Goal: Information Seeking & Learning: Learn about a topic

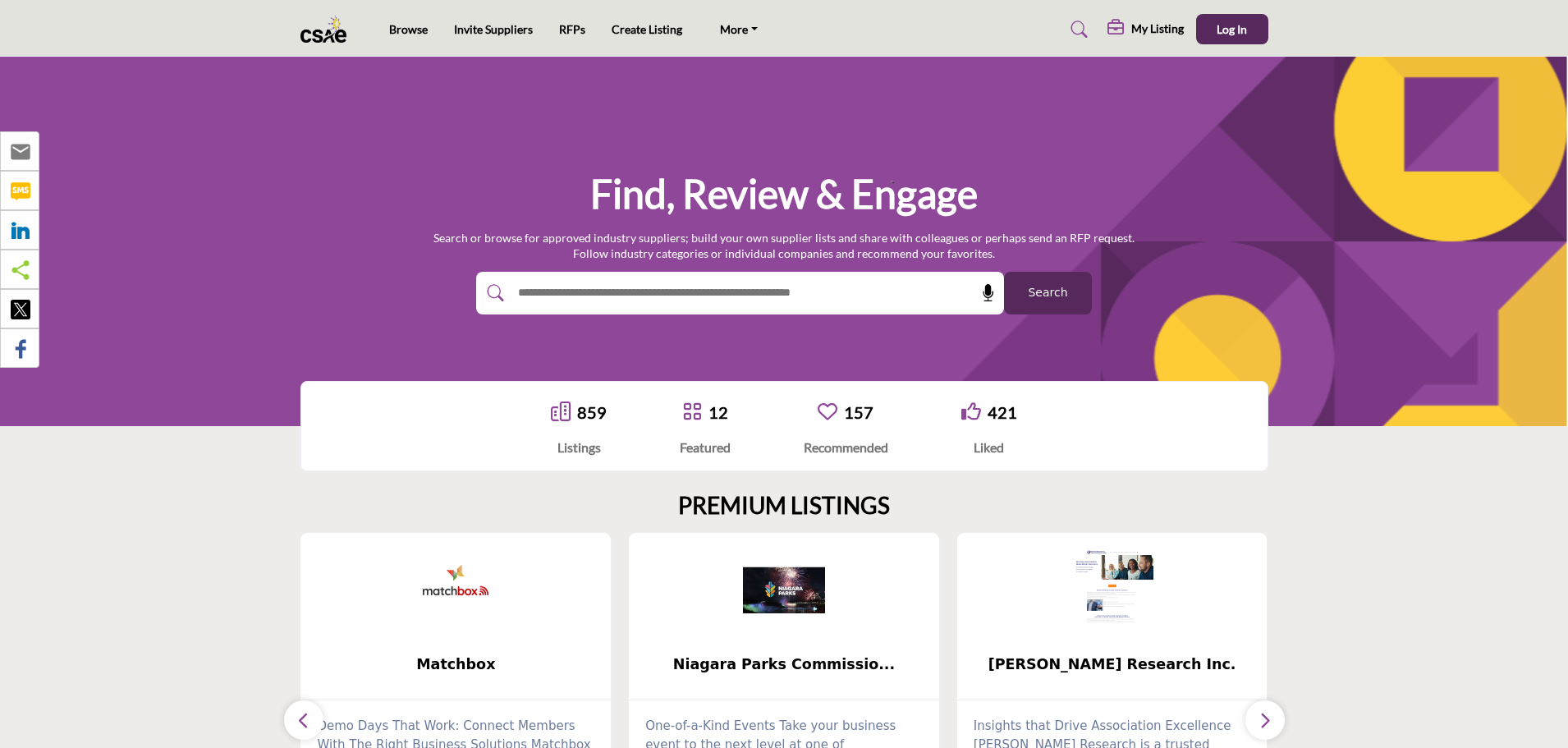
click at [611, 299] on input "text" at bounding box center [705, 293] width 392 height 25
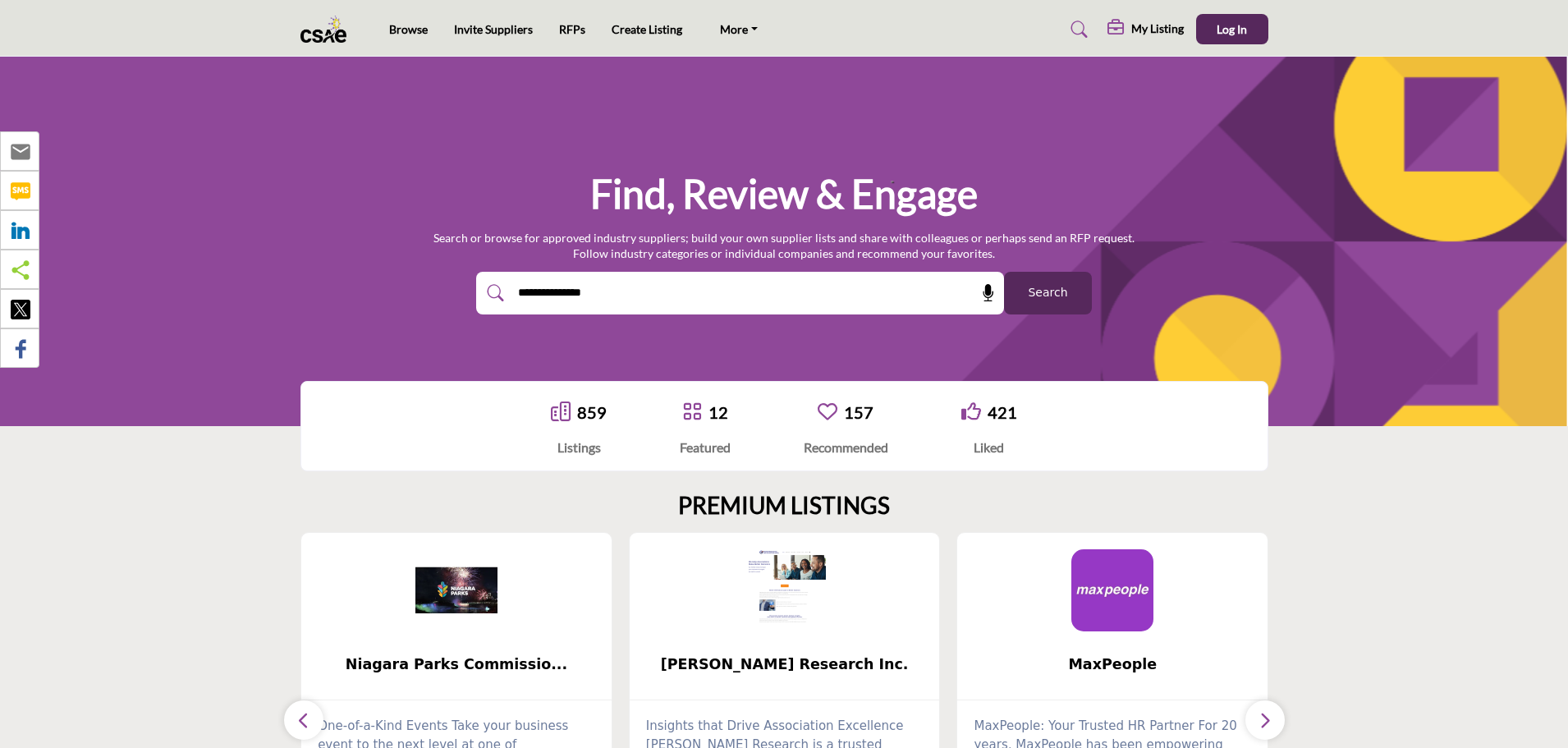
type input "**********"
click at [1004, 271] on button "Search" at bounding box center [1048, 293] width 88 height 42
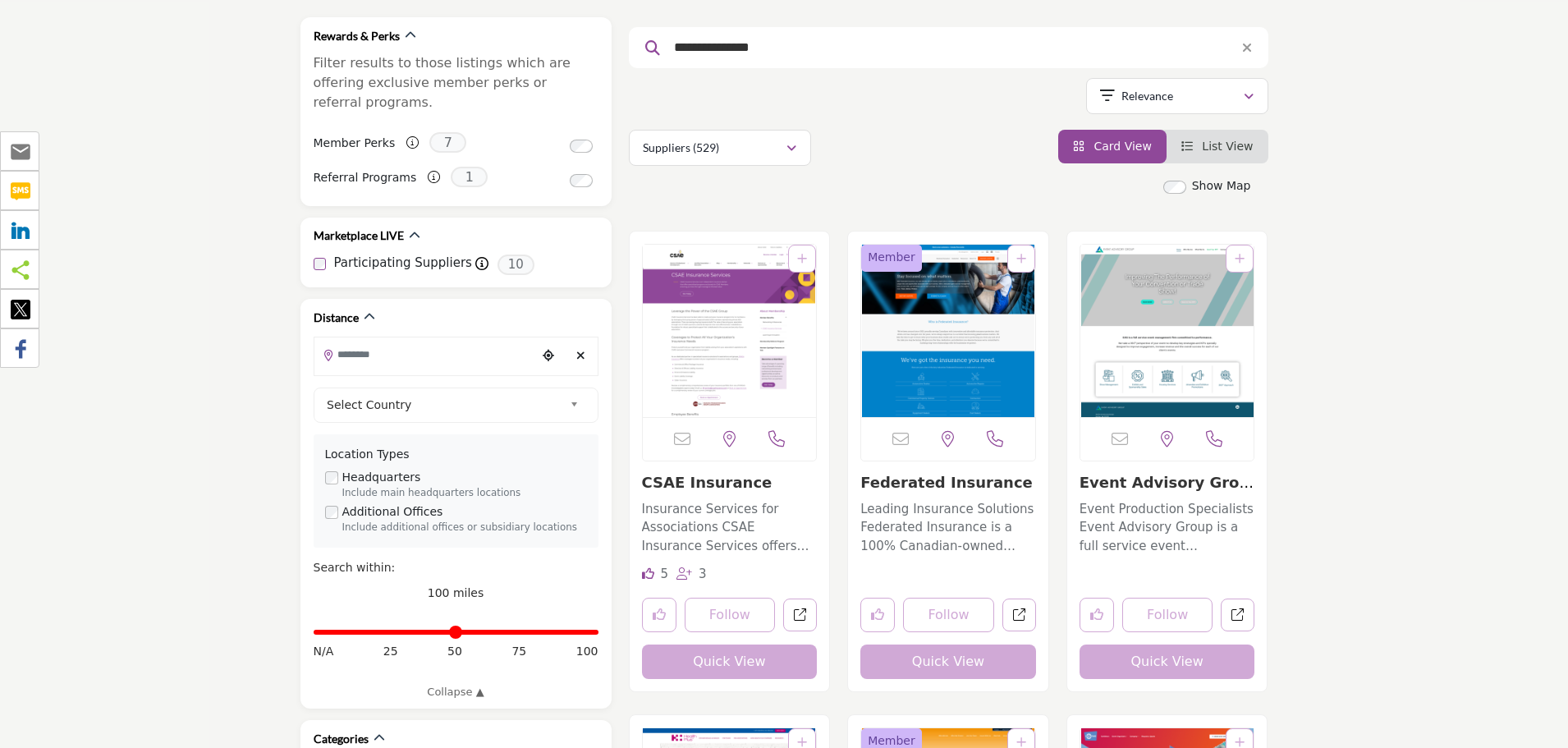
scroll to position [273, 0]
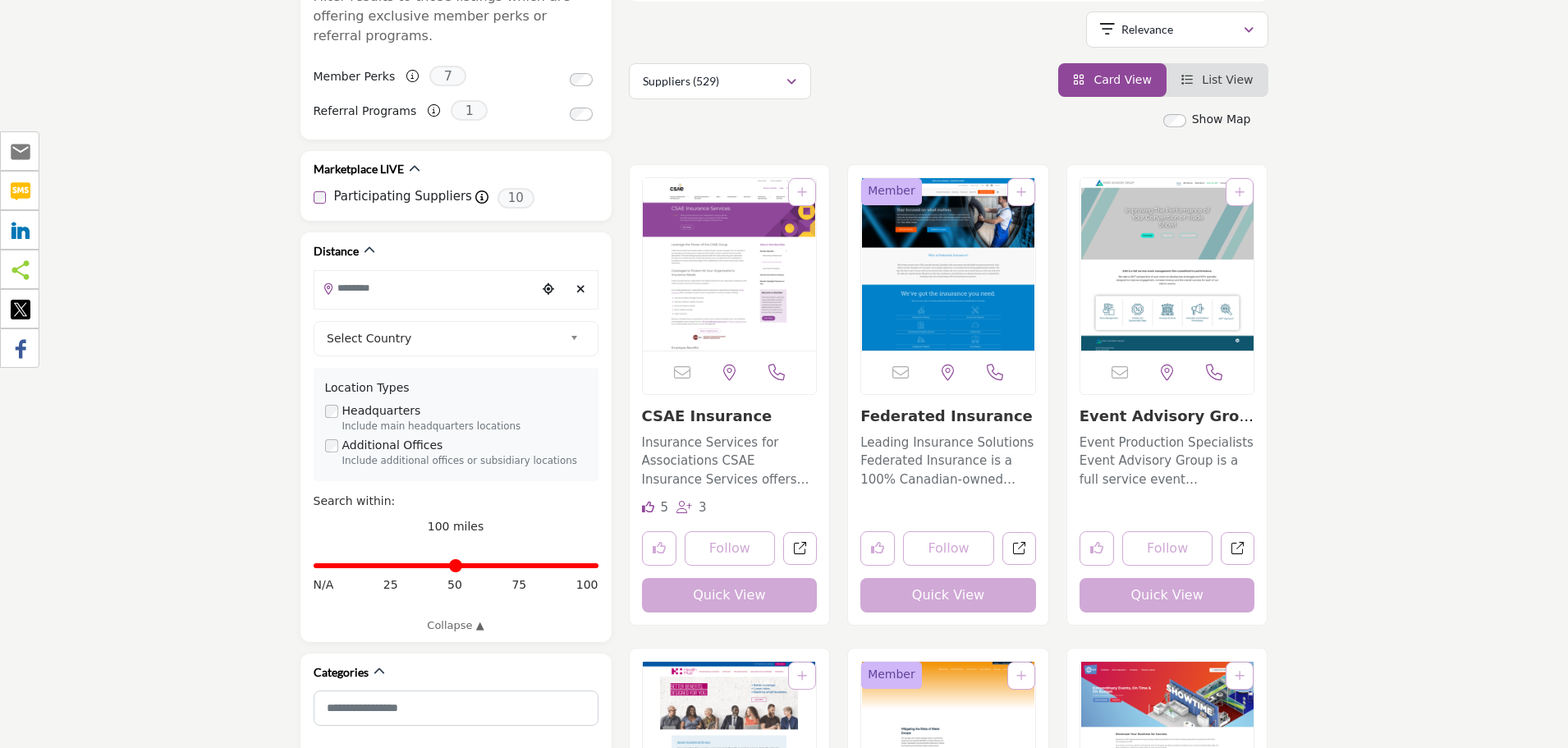
click at [711, 410] on link "CSAE Insurance" at bounding box center [707, 416] width 131 height 17
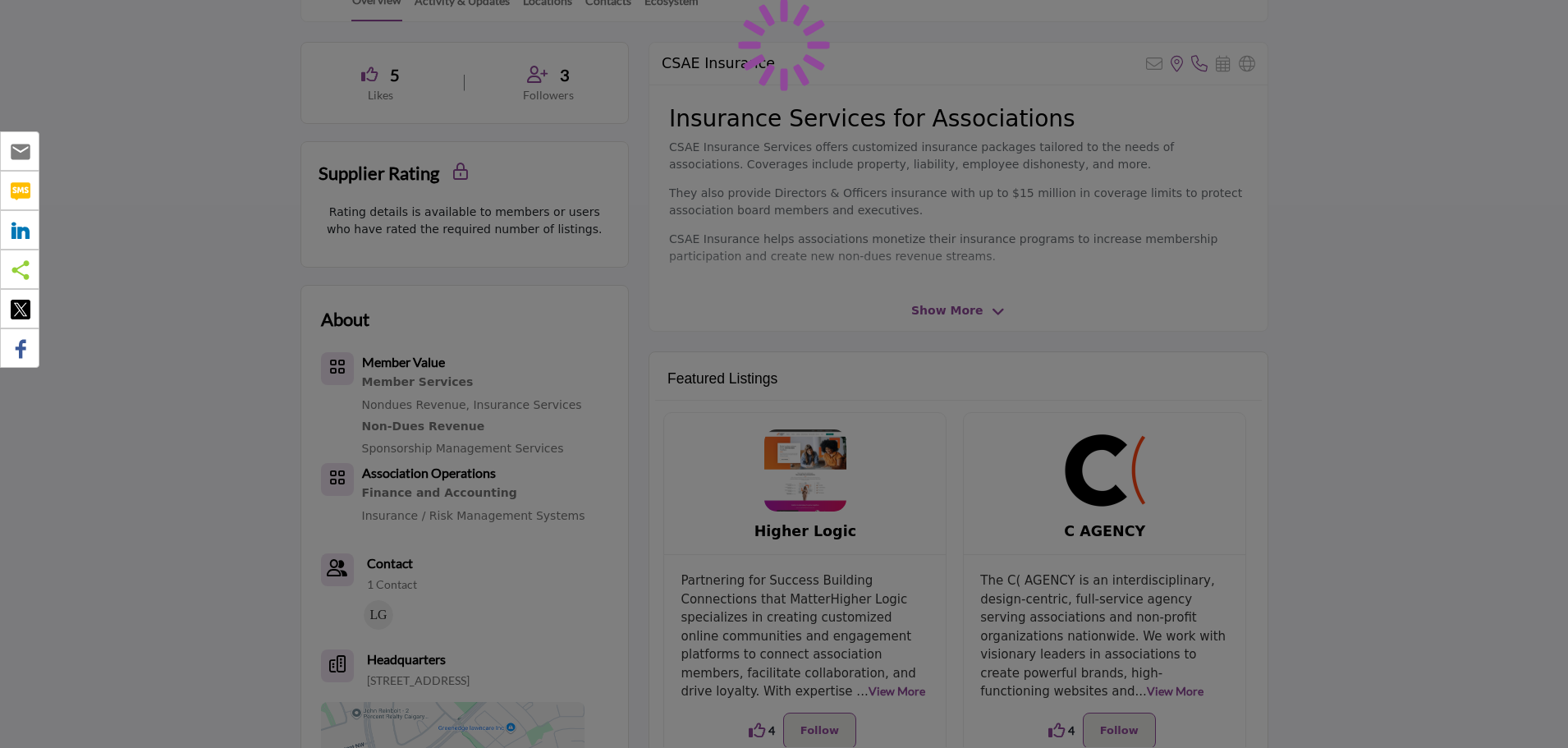
scroll to position [410, 0]
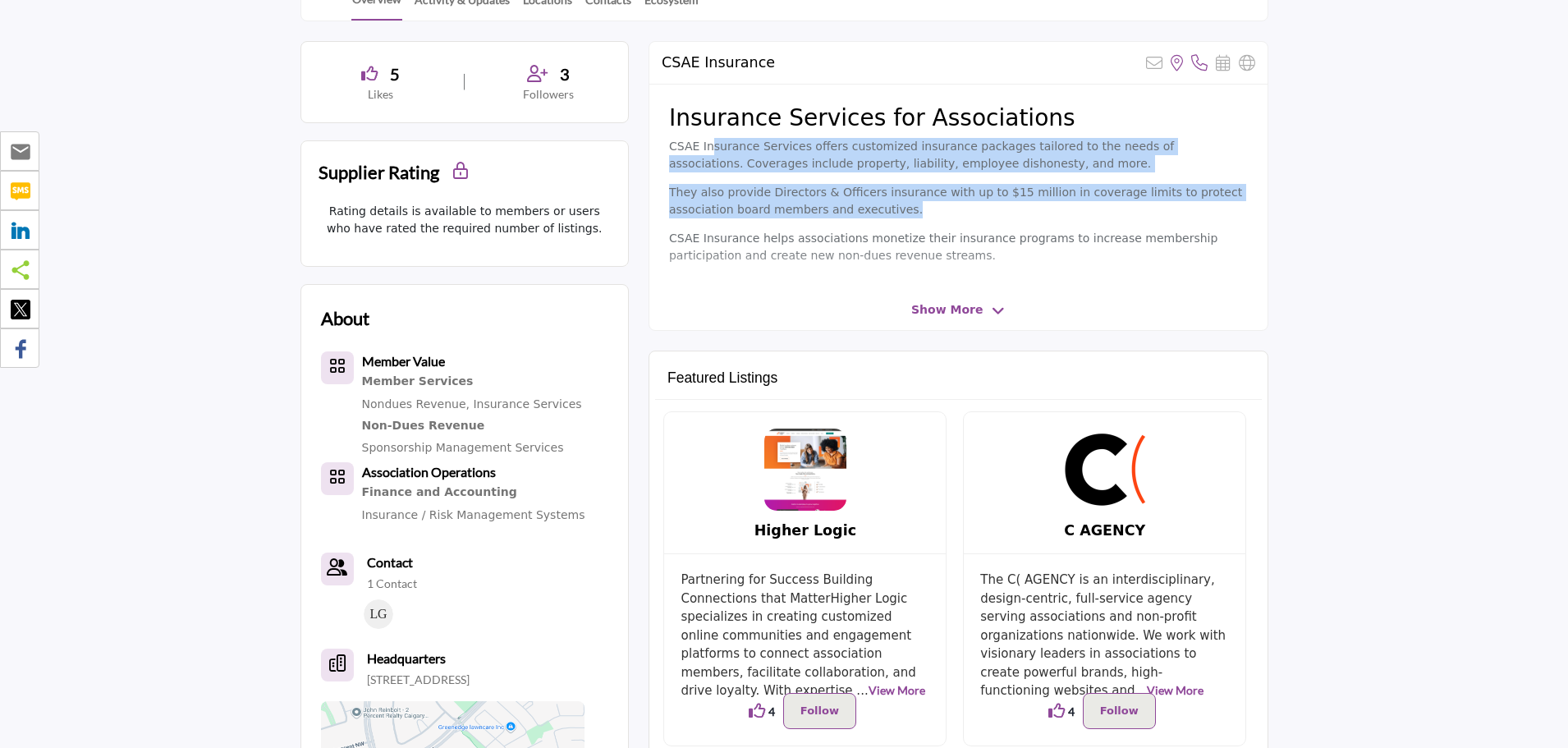
drag, startPoint x: 705, startPoint y: 144, endPoint x: 894, endPoint y: 215, distance: 201.9
click at [894, 215] on div "Insurance Services for Associations CSAE Insurance Services offers customized i…" at bounding box center [958, 187] width 618 height 205
click at [894, 215] on p "They also provide Directors & Officers insurance with up to $15 million in cove…" at bounding box center [958, 201] width 578 height 35
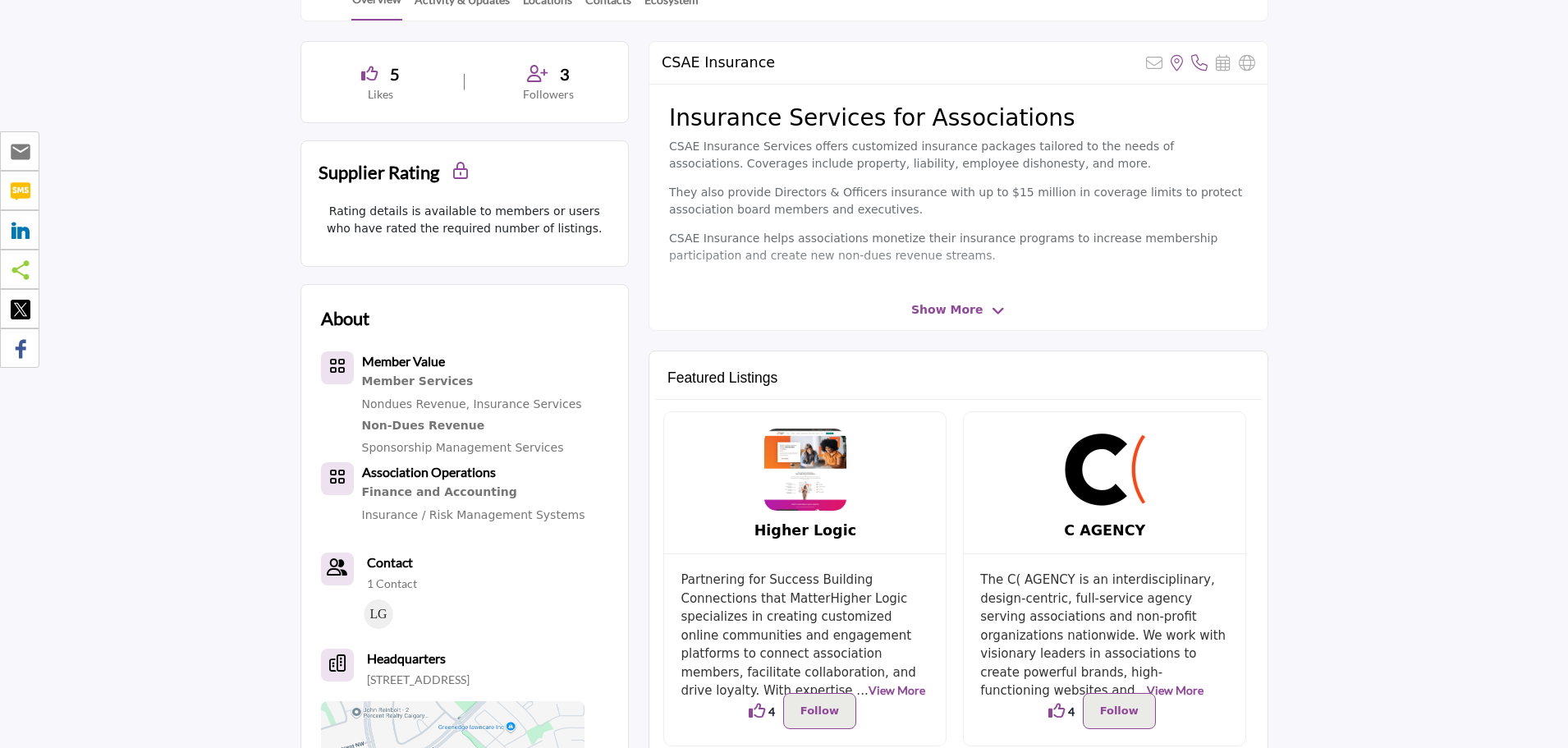
click at [949, 310] on span "Show More" at bounding box center [946, 310] width 71 height 17
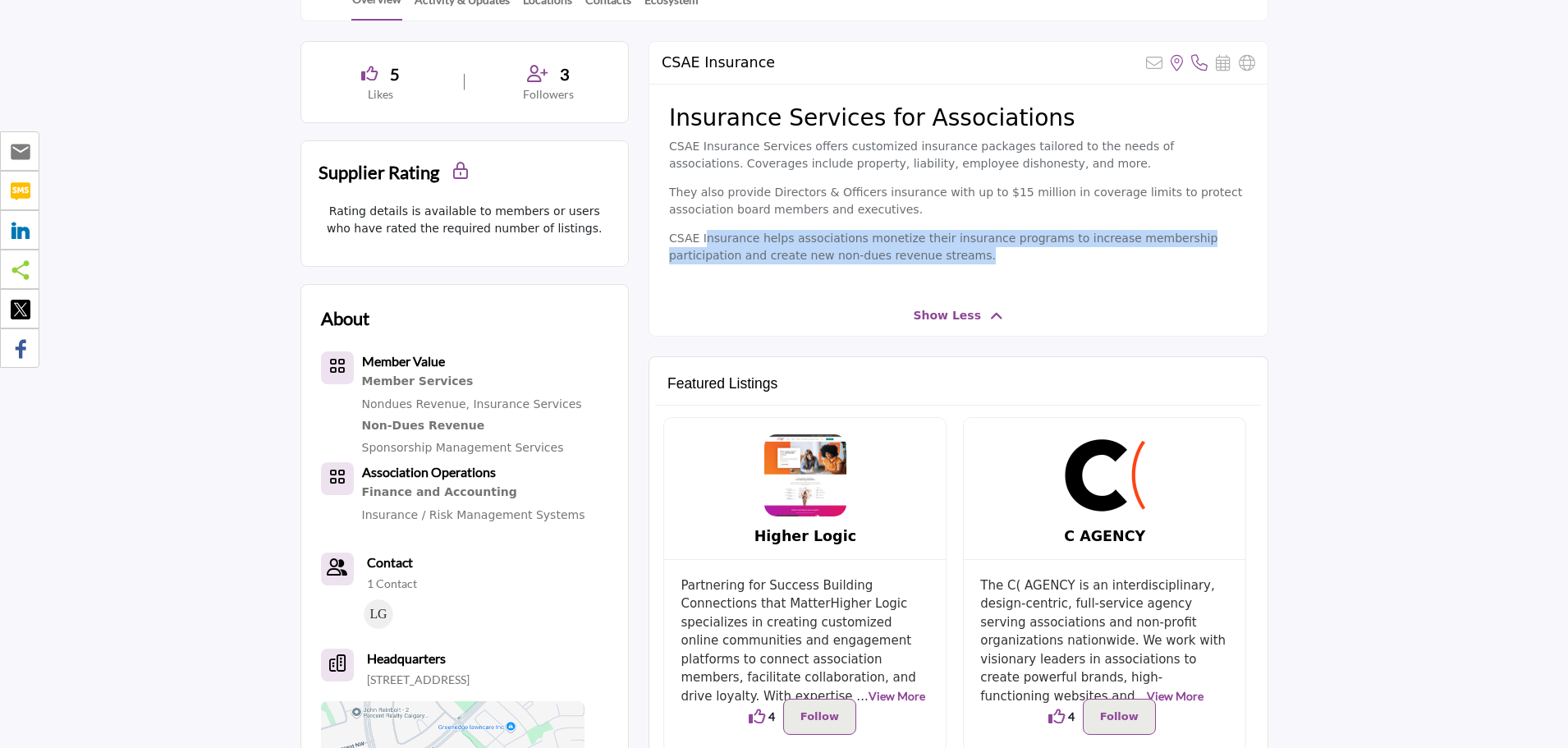
drag, startPoint x: 702, startPoint y: 229, endPoint x: 935, endPoint y: 286, distance: 239.9
click at [935, 286] on div "Insurance Services for Associations CSAE Insurance Services offers customized i…" at bounding box center [958, 190] width 618 height 211
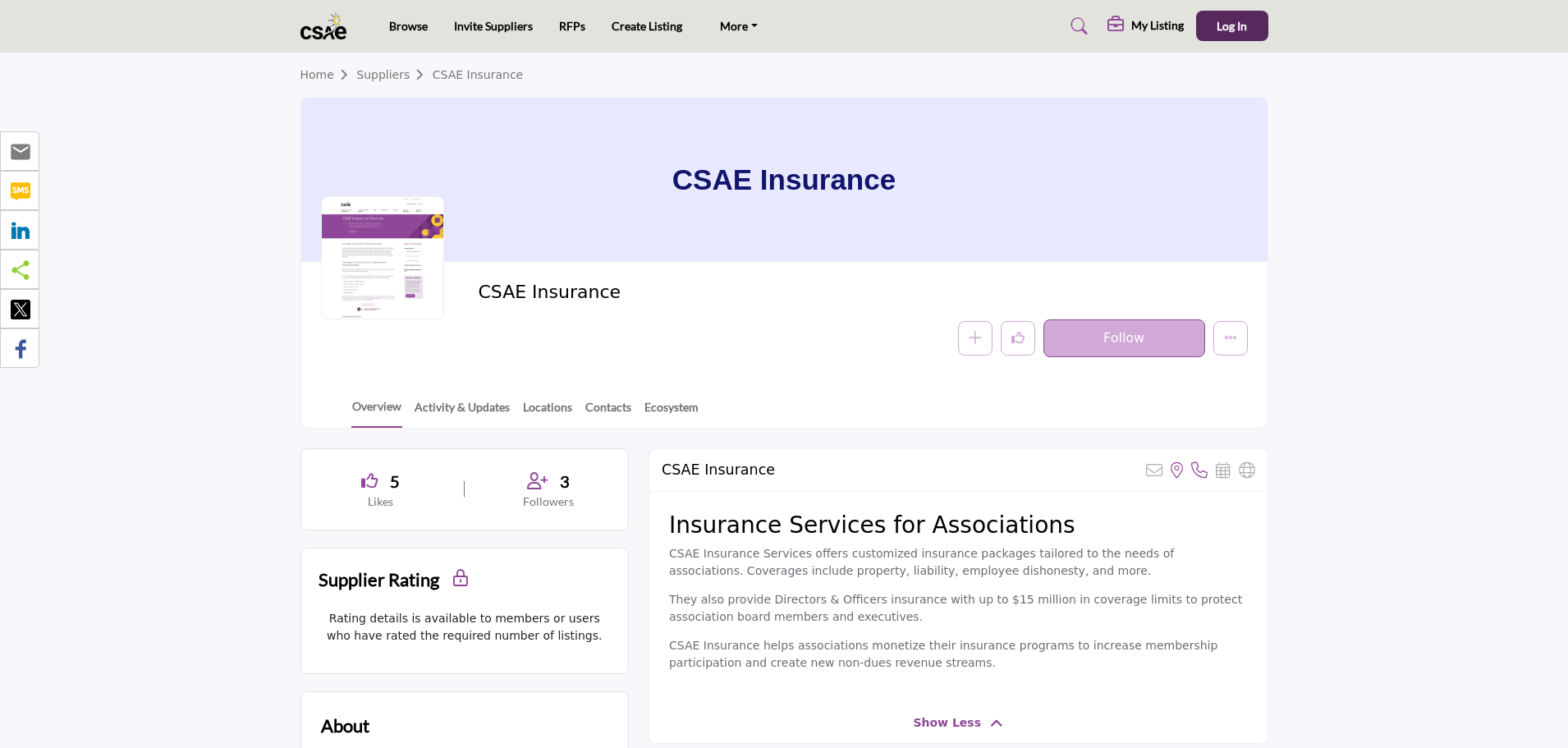
scroll to position [0, 0]
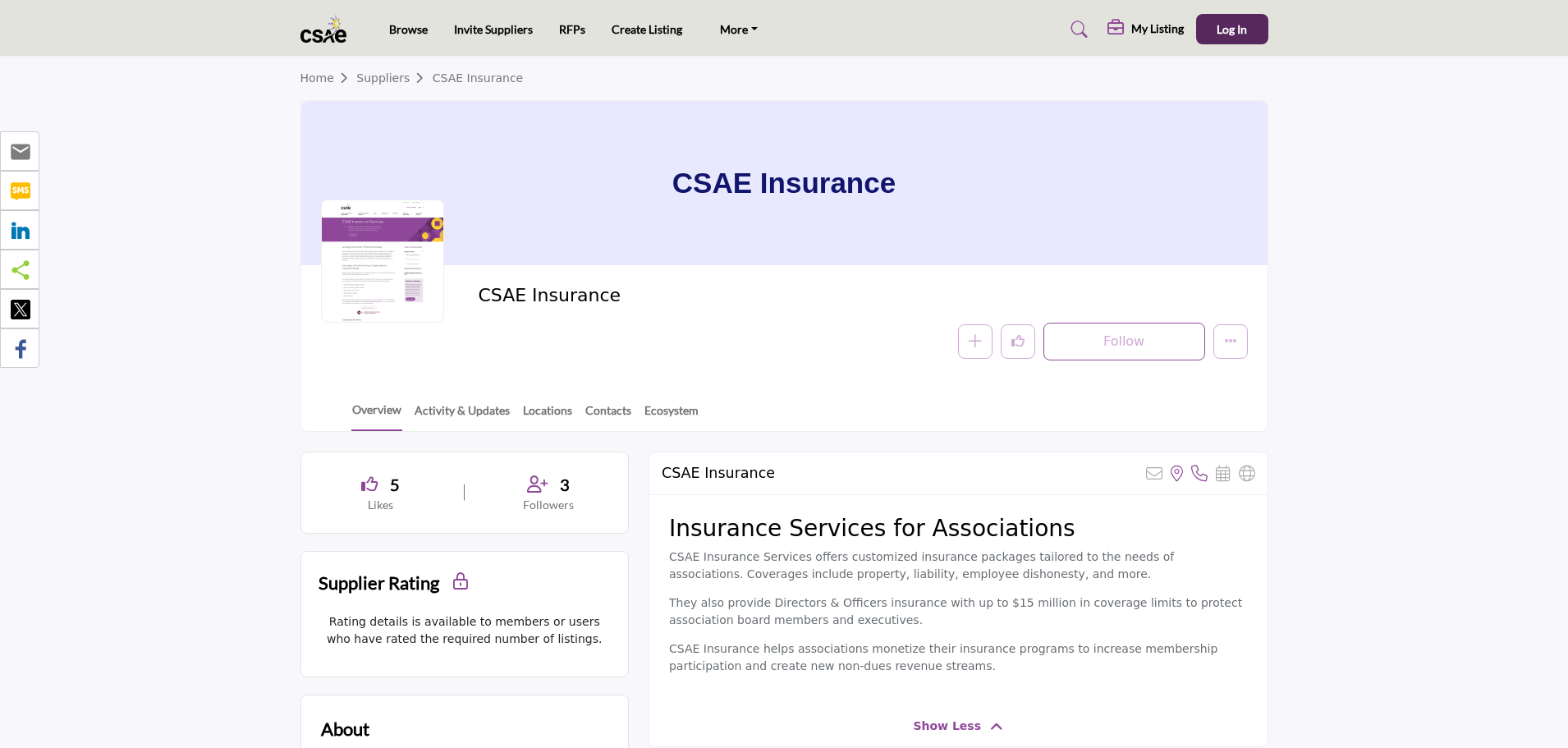
click at [513, 297] on h2 "CSAE Insurance" at bounding box center [703, 295] width 451 height 21
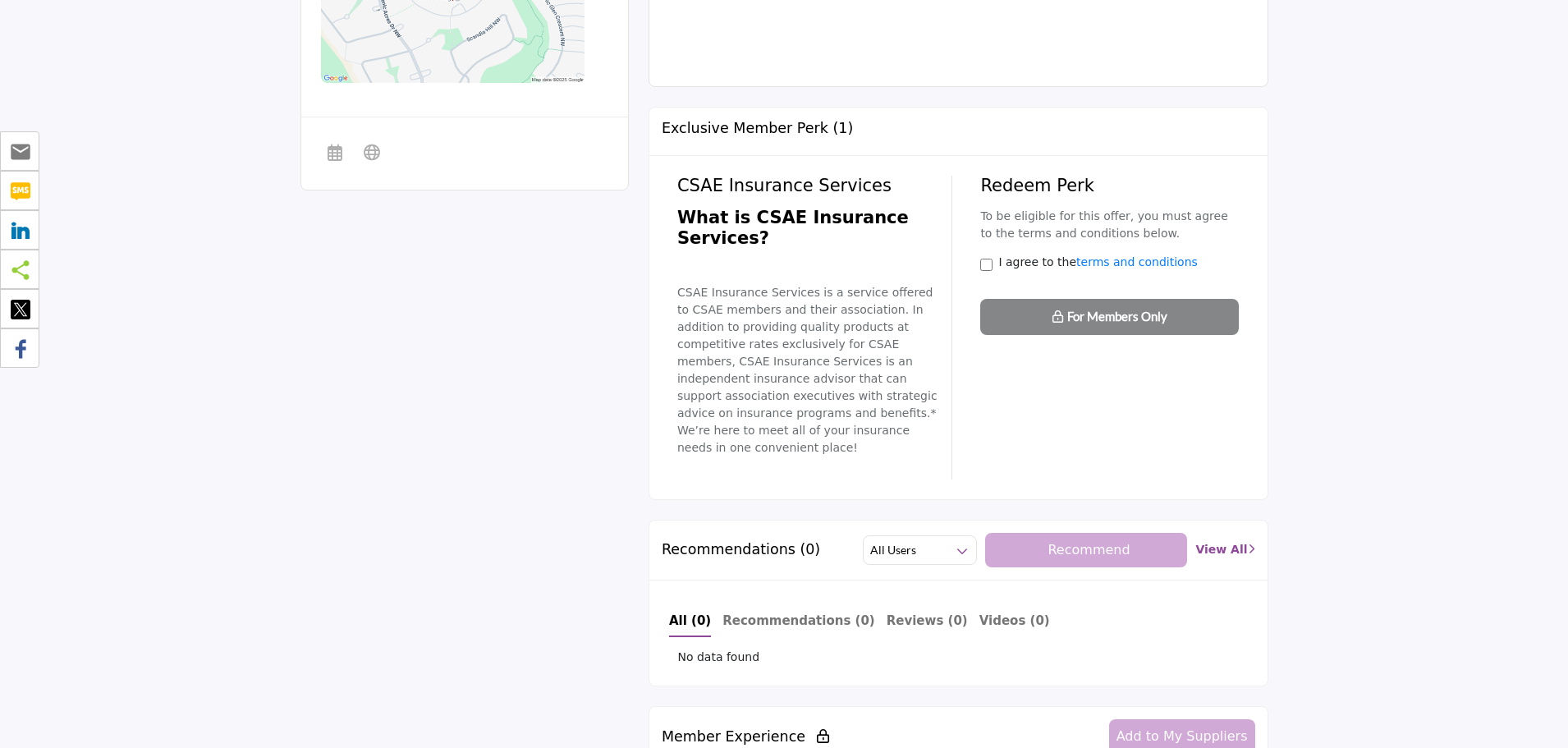
scroll to position [1231, 0]
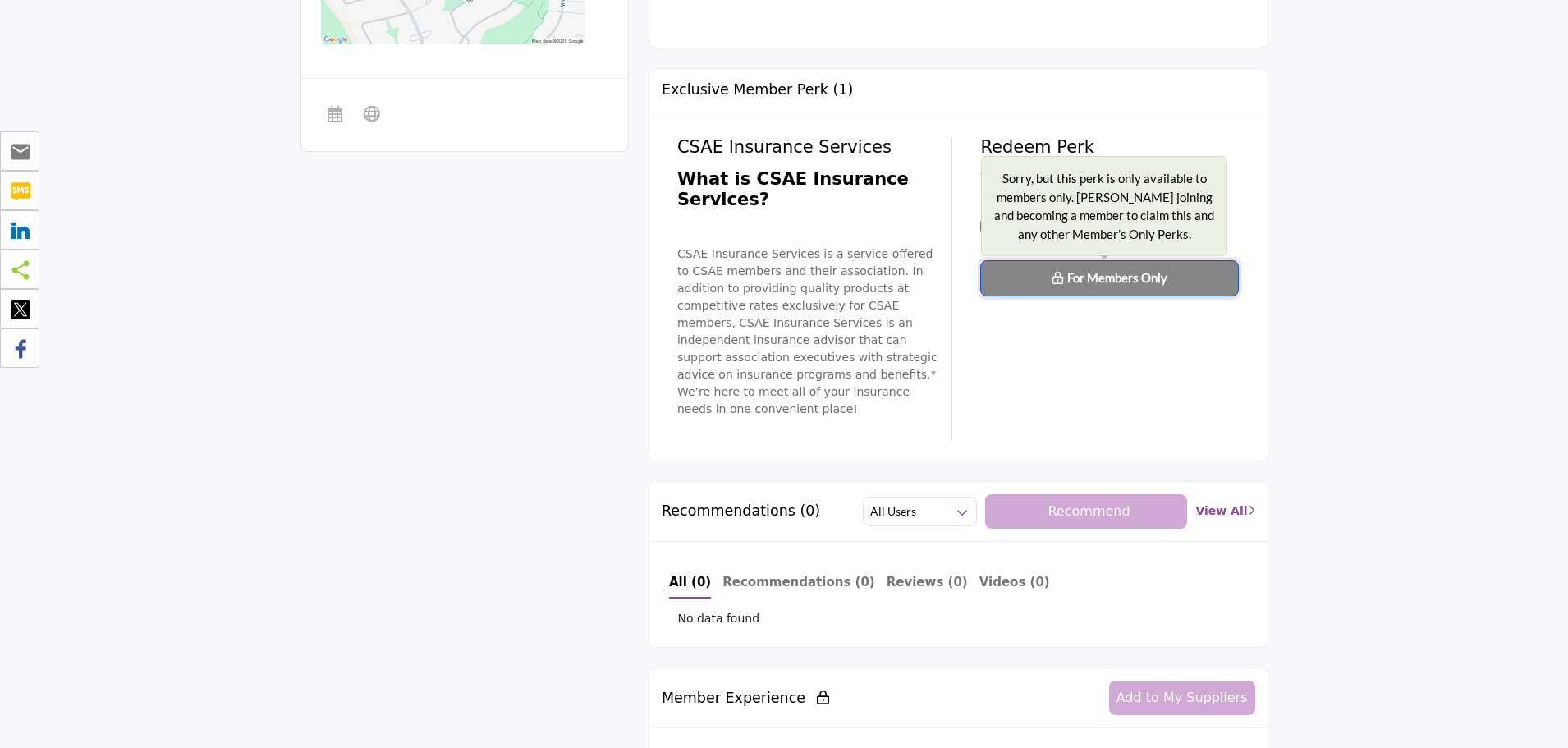
click at [1073, 271] on span "For Members Only" at bounding box center [1117, 276] width 100 height 14
click at [1078, 278] on span "For Members Only" at bounding box center [1117, 276] width 100 height 14
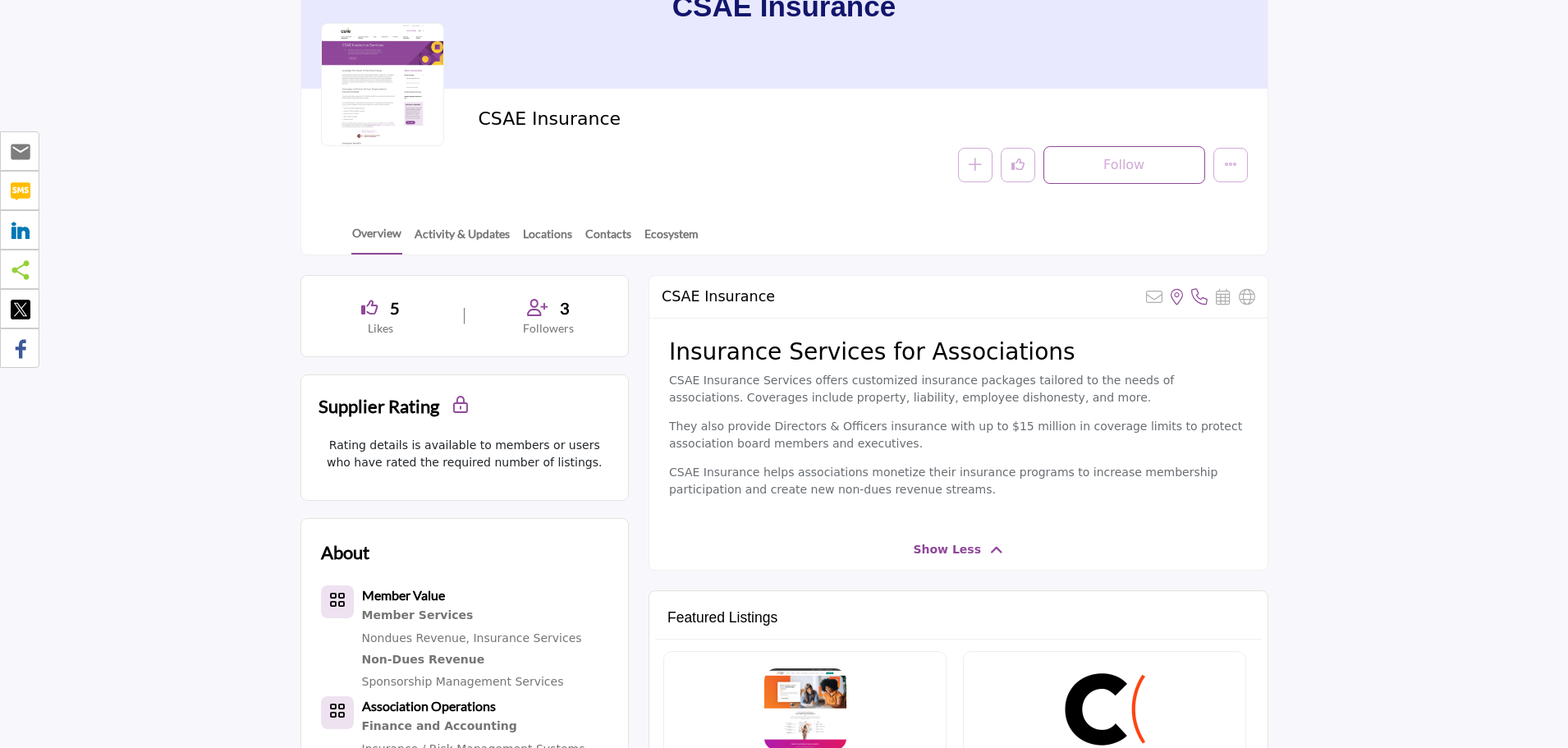
scroll to position [0, 0]
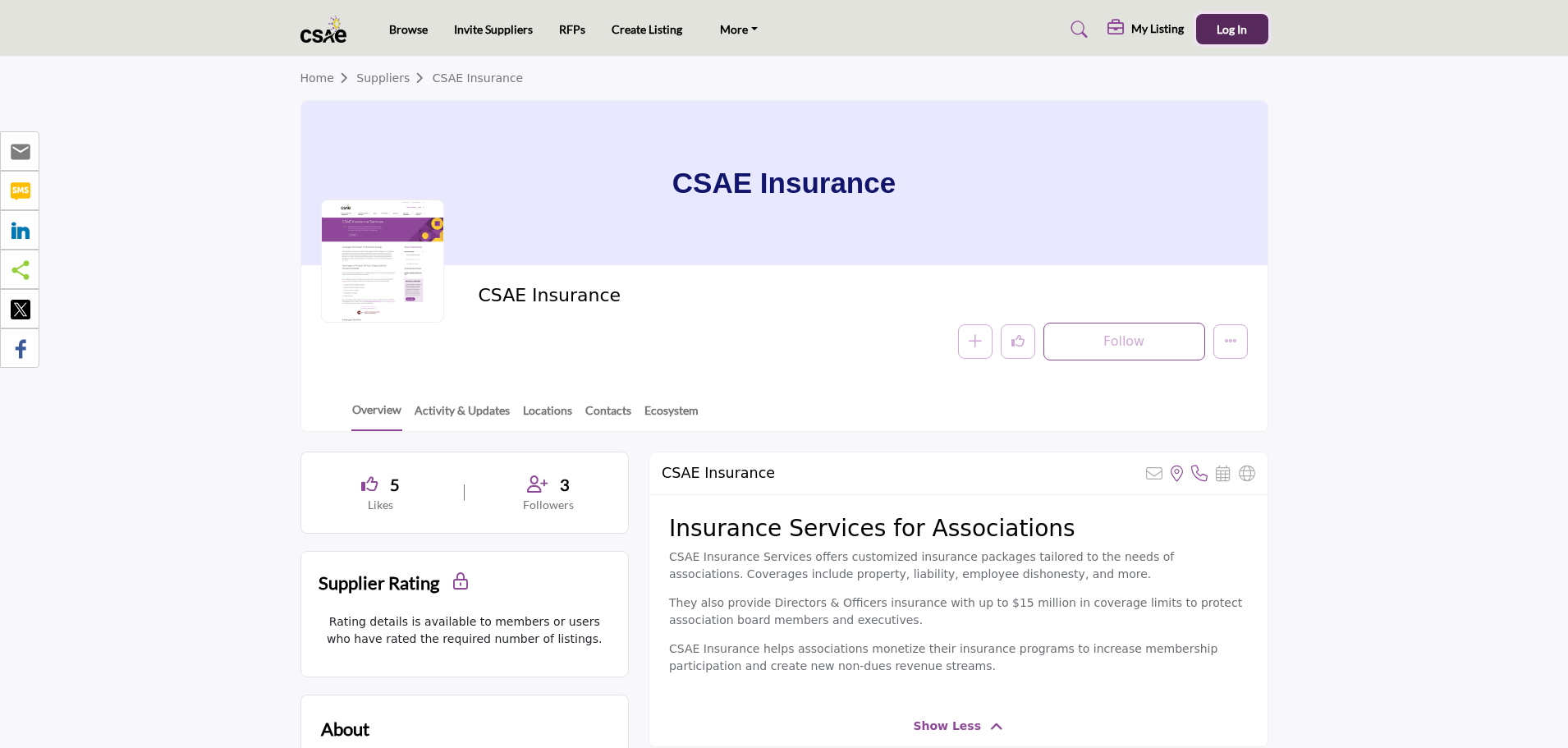
click at [1238, 26] on span "Log In" at bounding box center [1231, 29] width 31 height 14
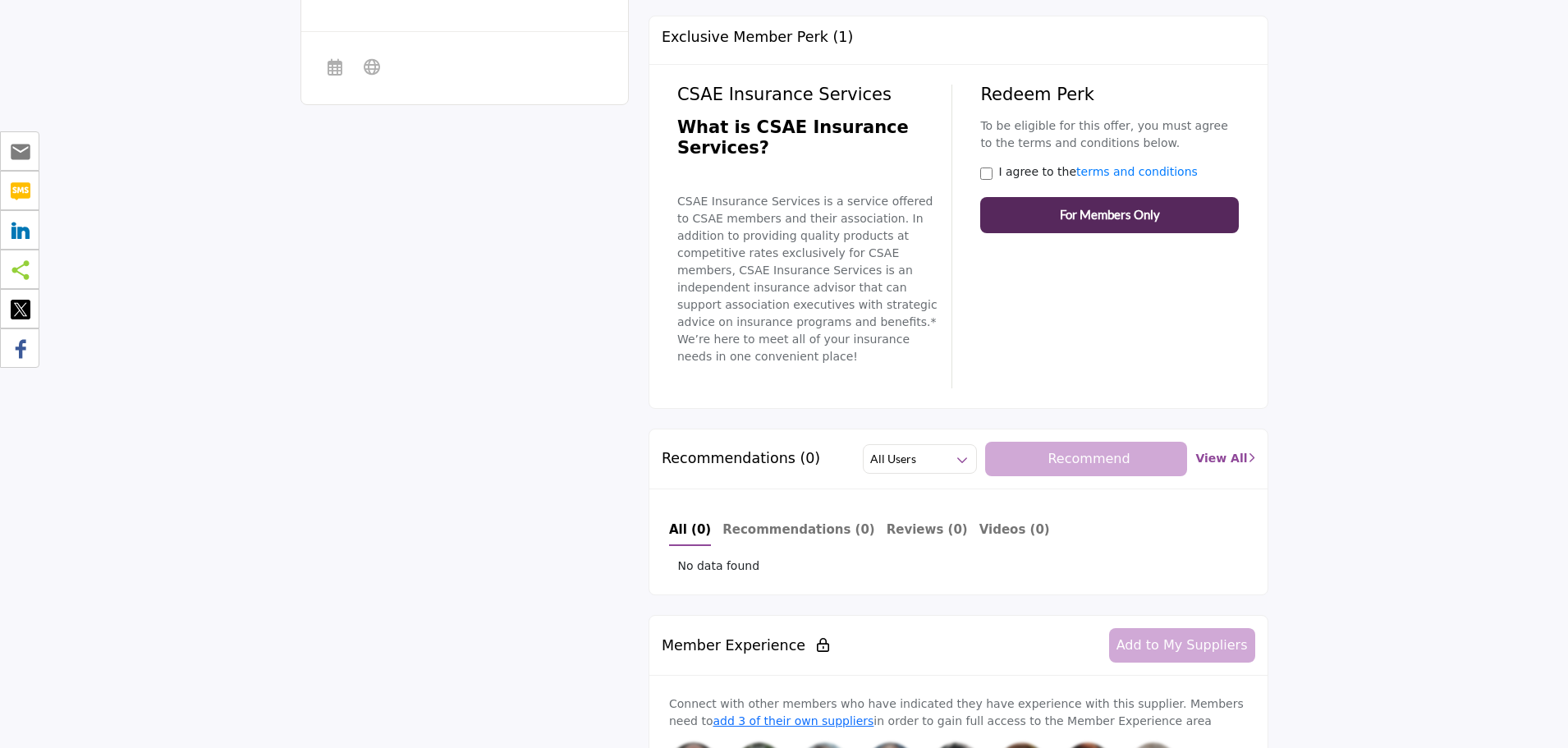
scroll to position [1368, 0]
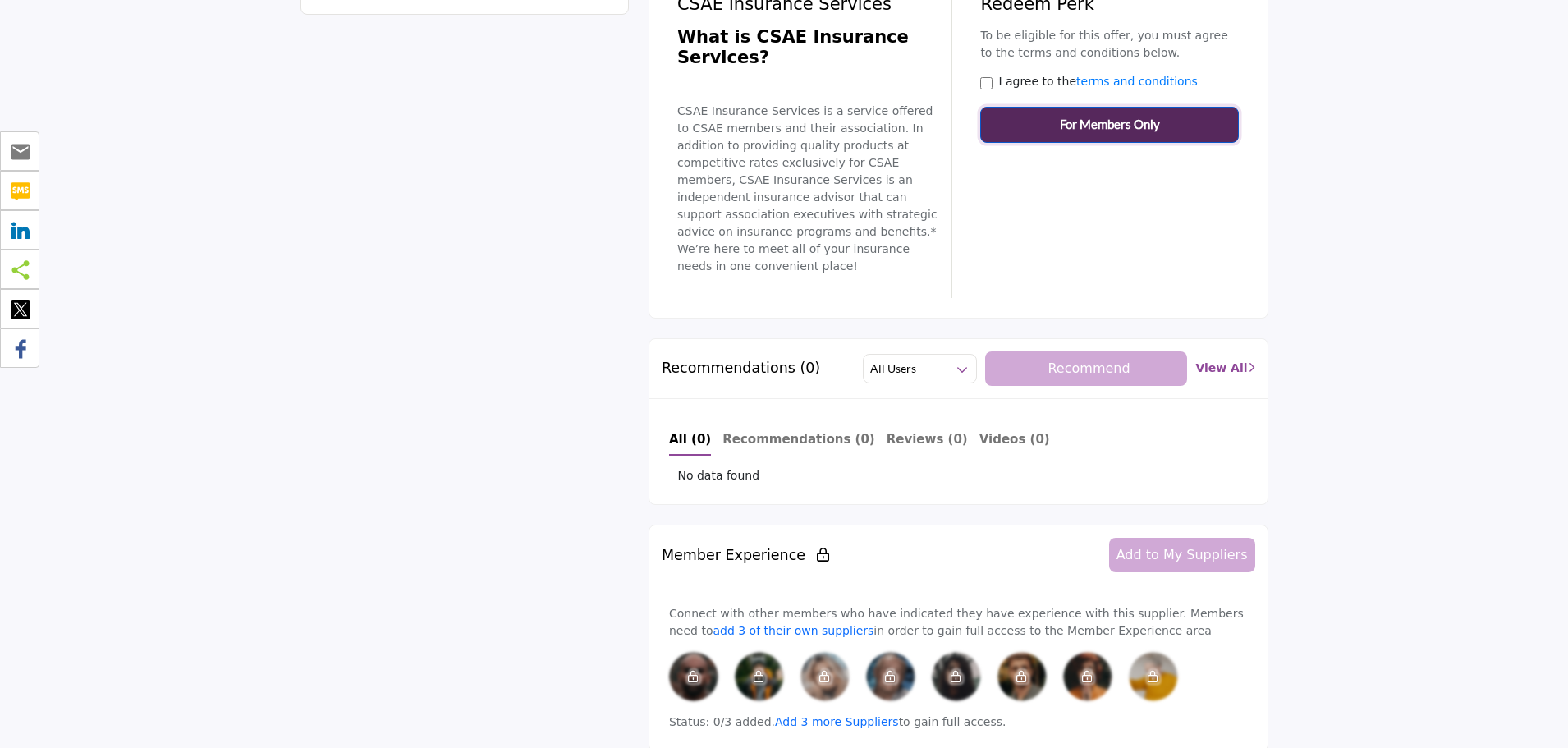
click at [1057, 126] on button "For Members Only" at bounding box center [1109, 125] width 259 height 36
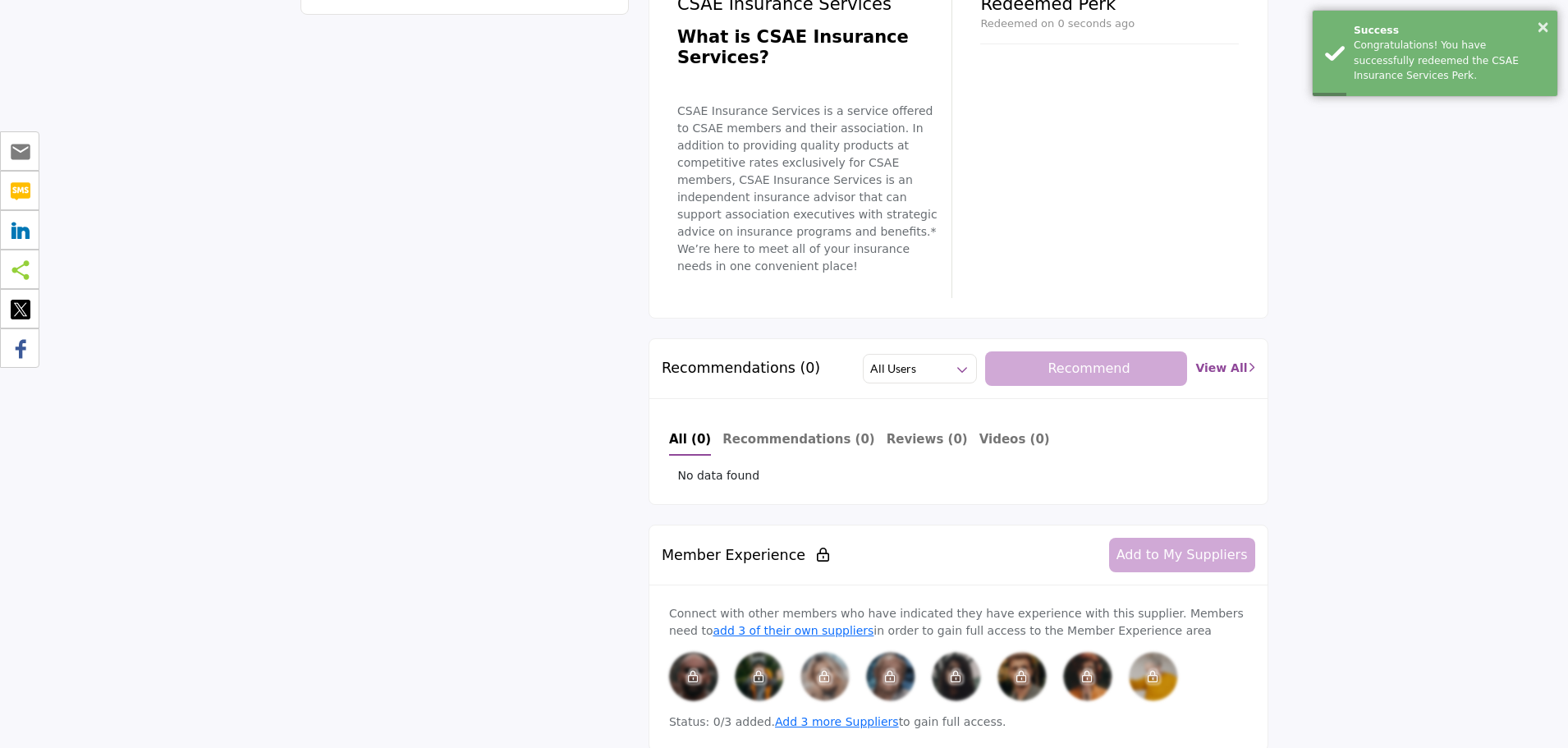
scroll to position [957, 0]
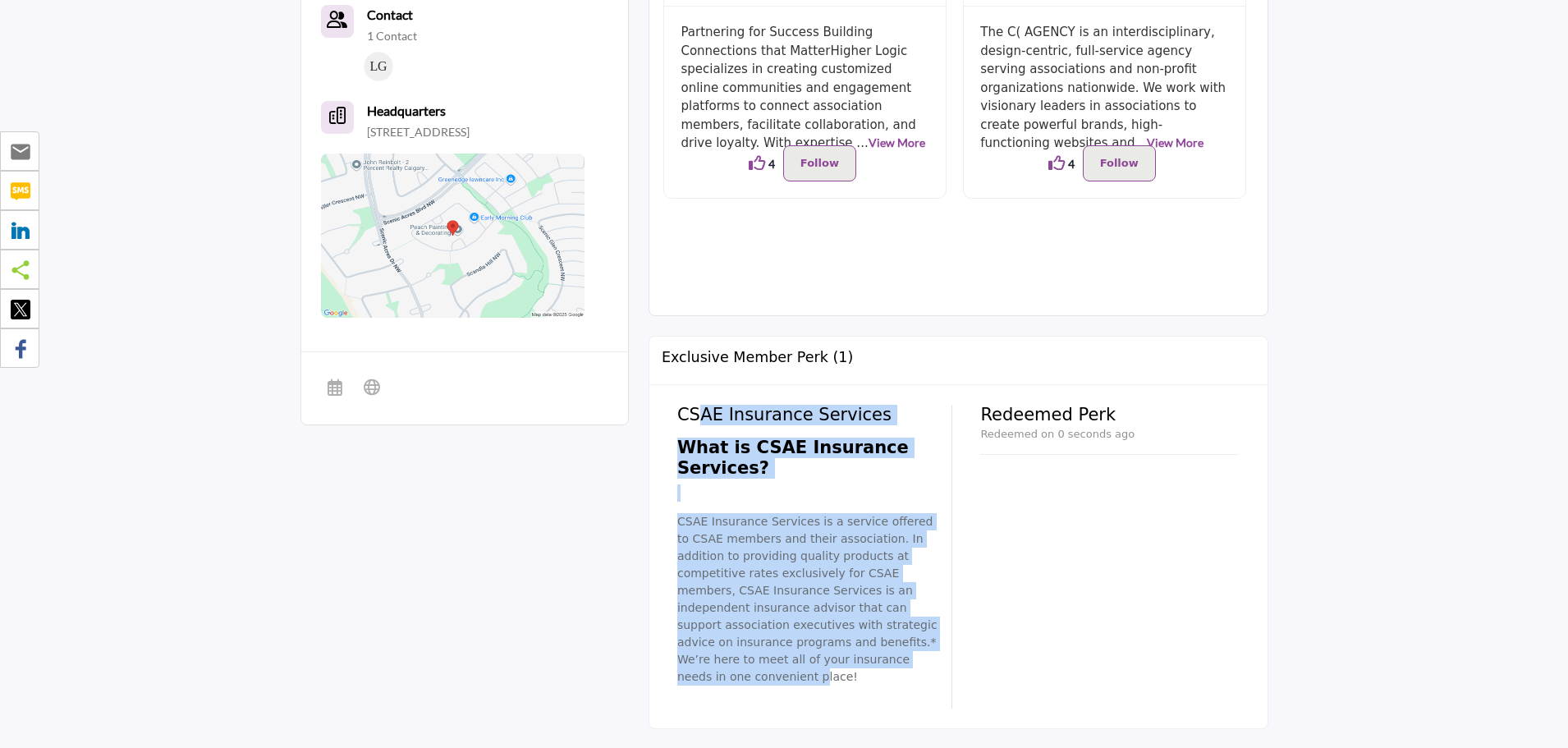
drag, startPoint x: 694, startPoint y: 421, endPoint x: 744, endPoint y: 665, distance: 249.1
click at [744, 665] on div "CSAE Insurance Services What is CSAE Insurance Services? CSAE Insurance Service…" at bounding box center [814, 556] width 275 height 304
click at [744, 665] on p "CSAE Insurance Services is a service offered to CSAE members and their associat…" at bounding box center [808, 599] width 263 height 172
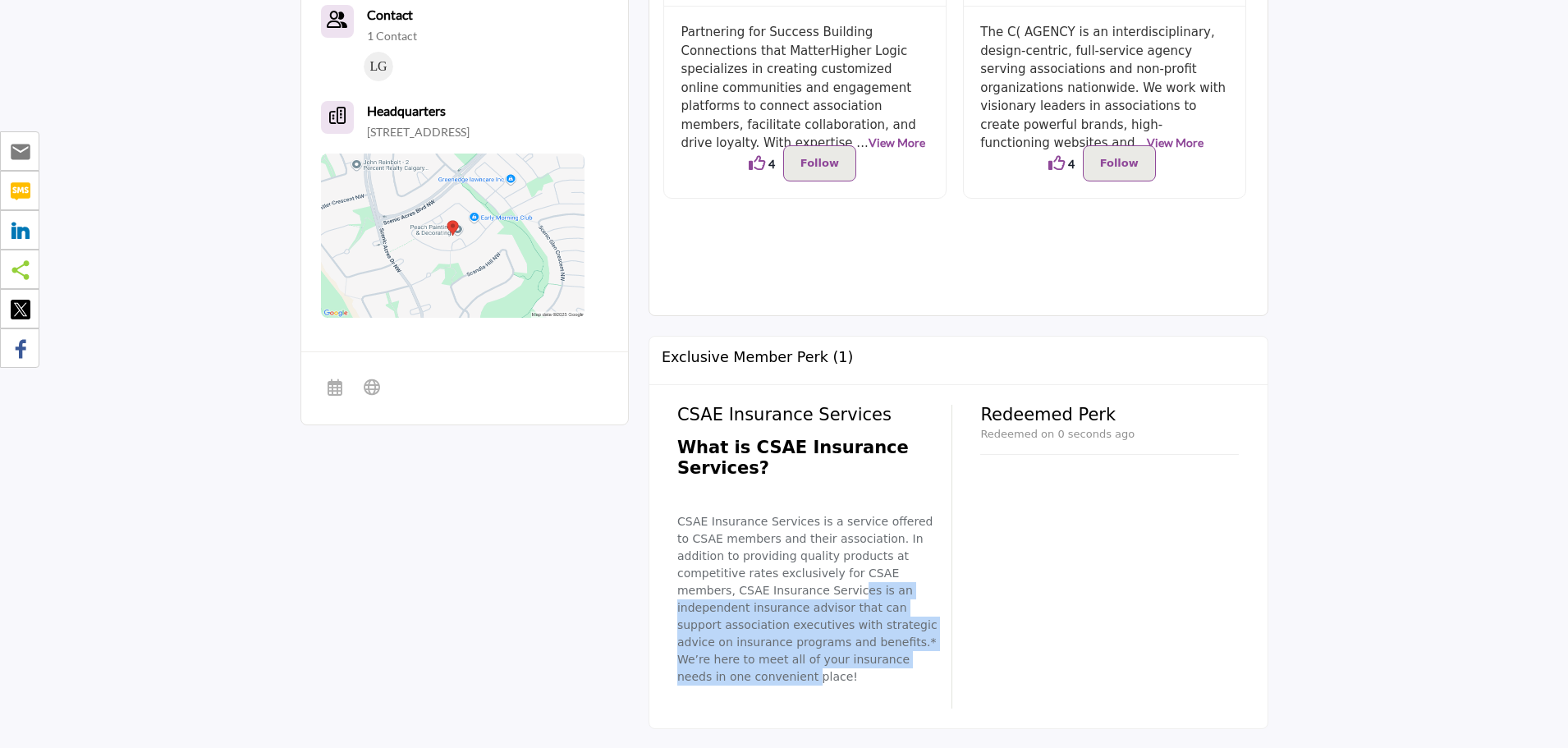
drag, startPoint x: 732, startPoint y: 655, endPoint x: 705, endPoint y: 575, distance: 84.4
click at [705, 577] on p "CSAE Insurance Services is a service offered to CSAE members and their associat…" at bounding box center [808, 599] width 263 height 172
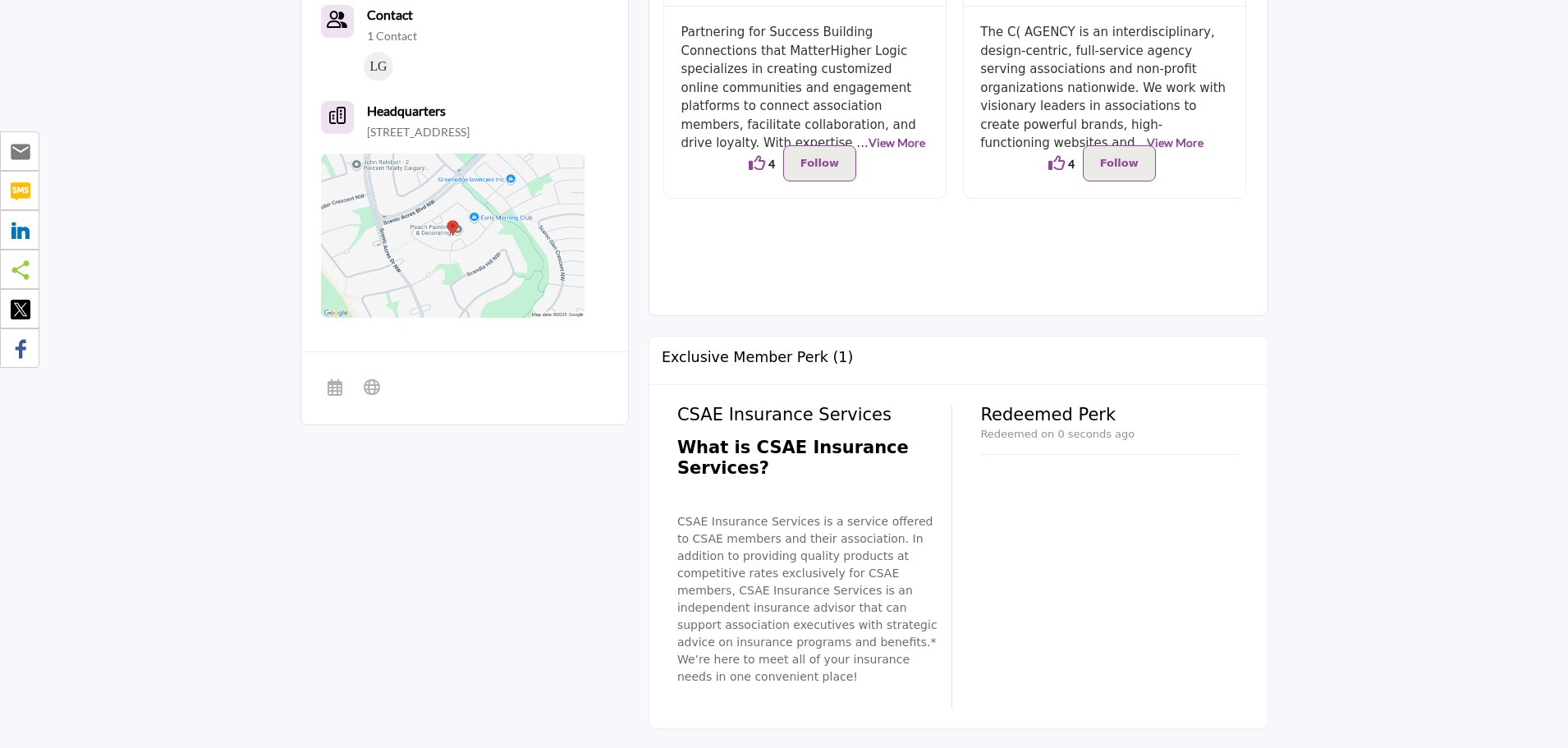
click at [871, 540] on p "CSAE Insurance Services is a service offered to CSAE members and their associat…" at bounding box center [808, 599] width 263 height 172
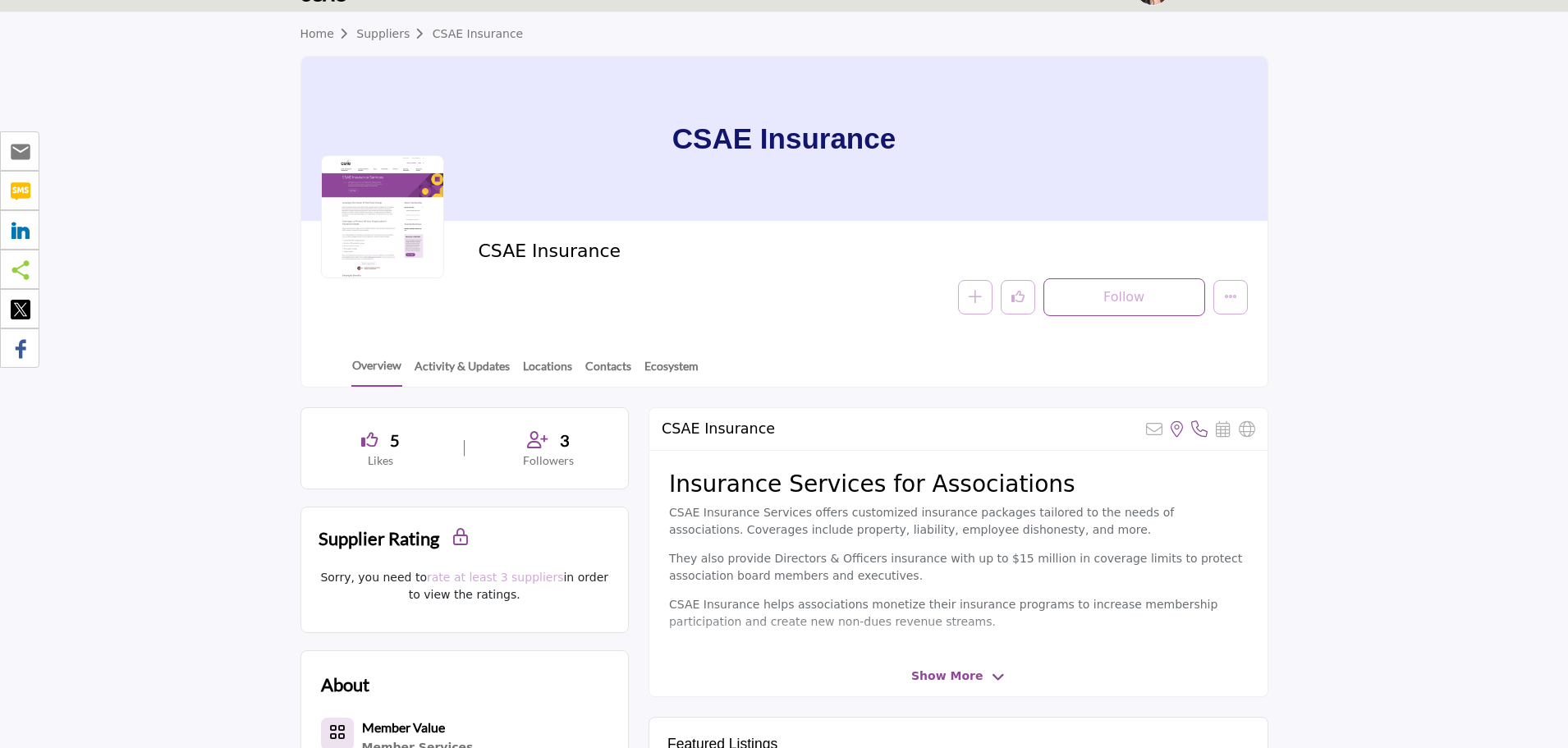
scroll to position [0, 0]
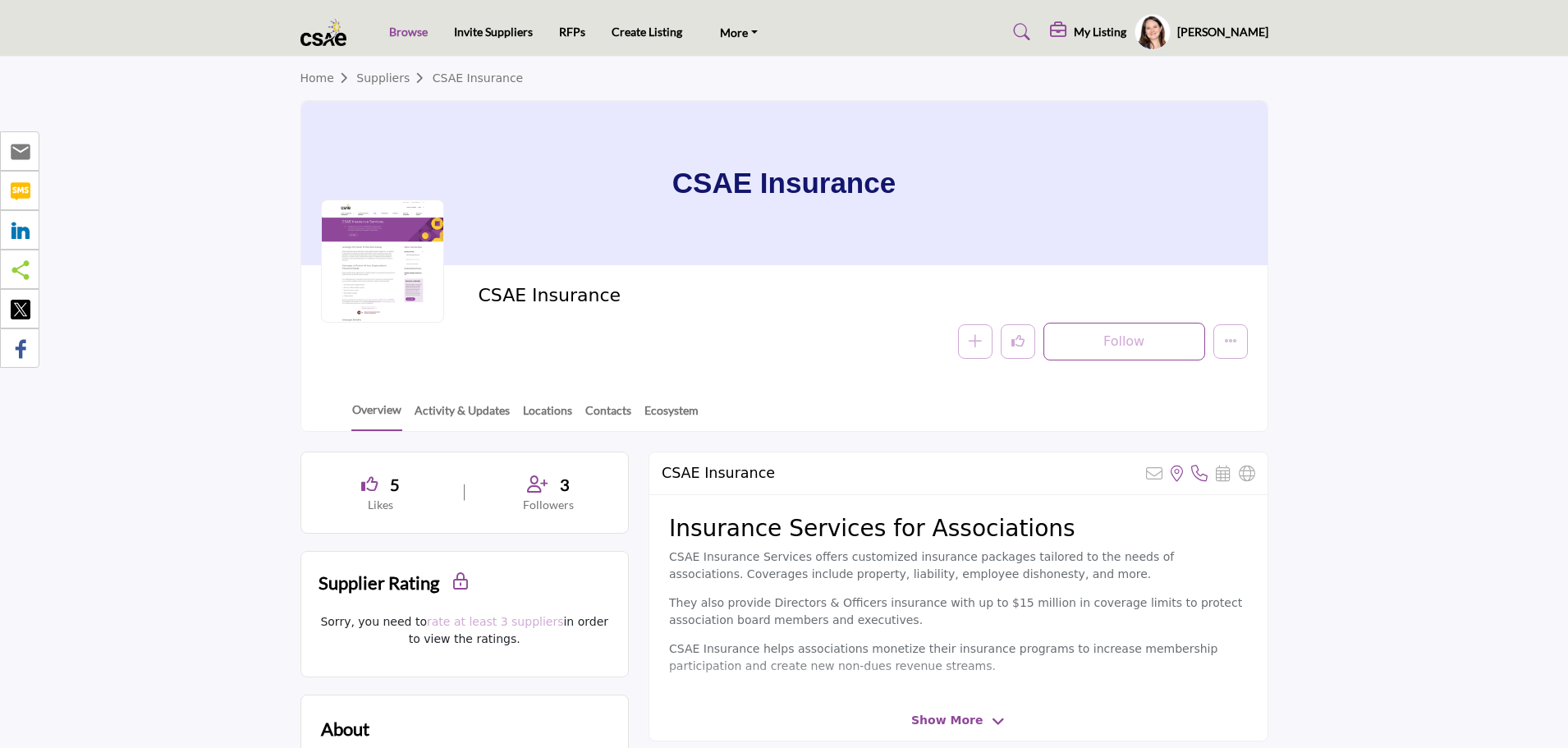
click at [417, 29] on link "Browse" at bounding box center [408, 31] width 38 height 14
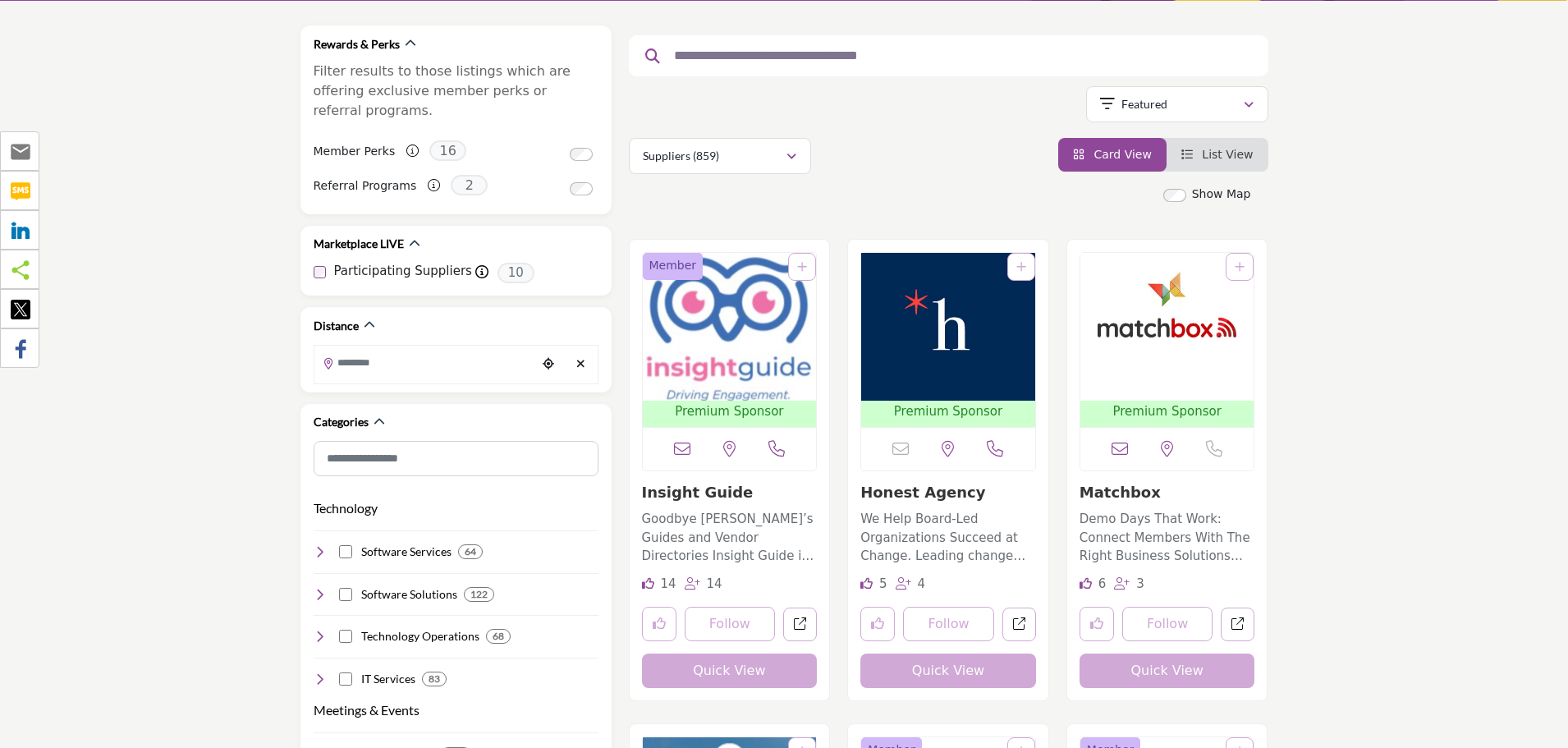
scroll to position [137, 0]
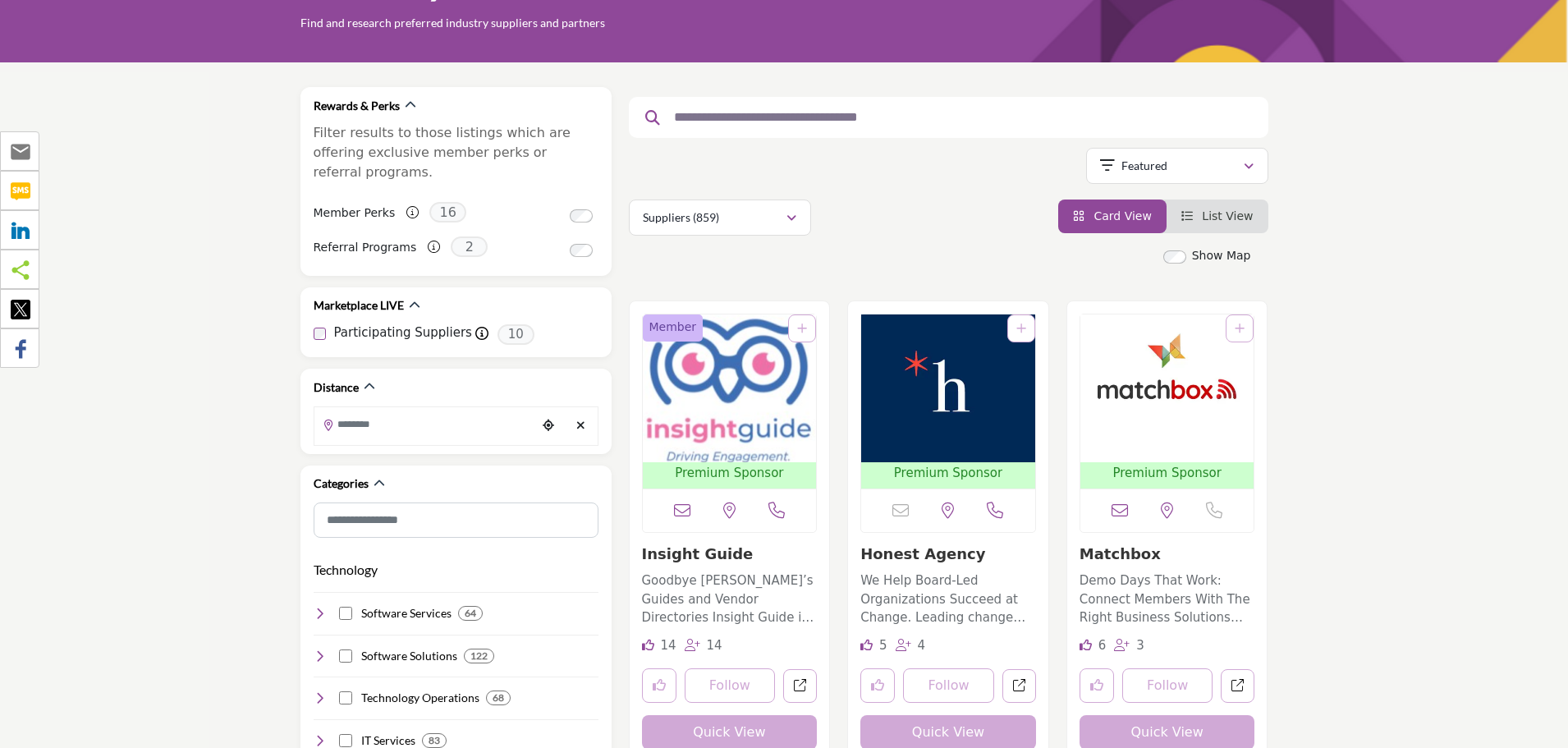
click at [823, 117] on input "text" at bounding box center [942, 117] width 553 height 21
type input "*****"
click at [965, 237] on button "Apply Categories" at bounding box center [1108, 256] width 287 height 37
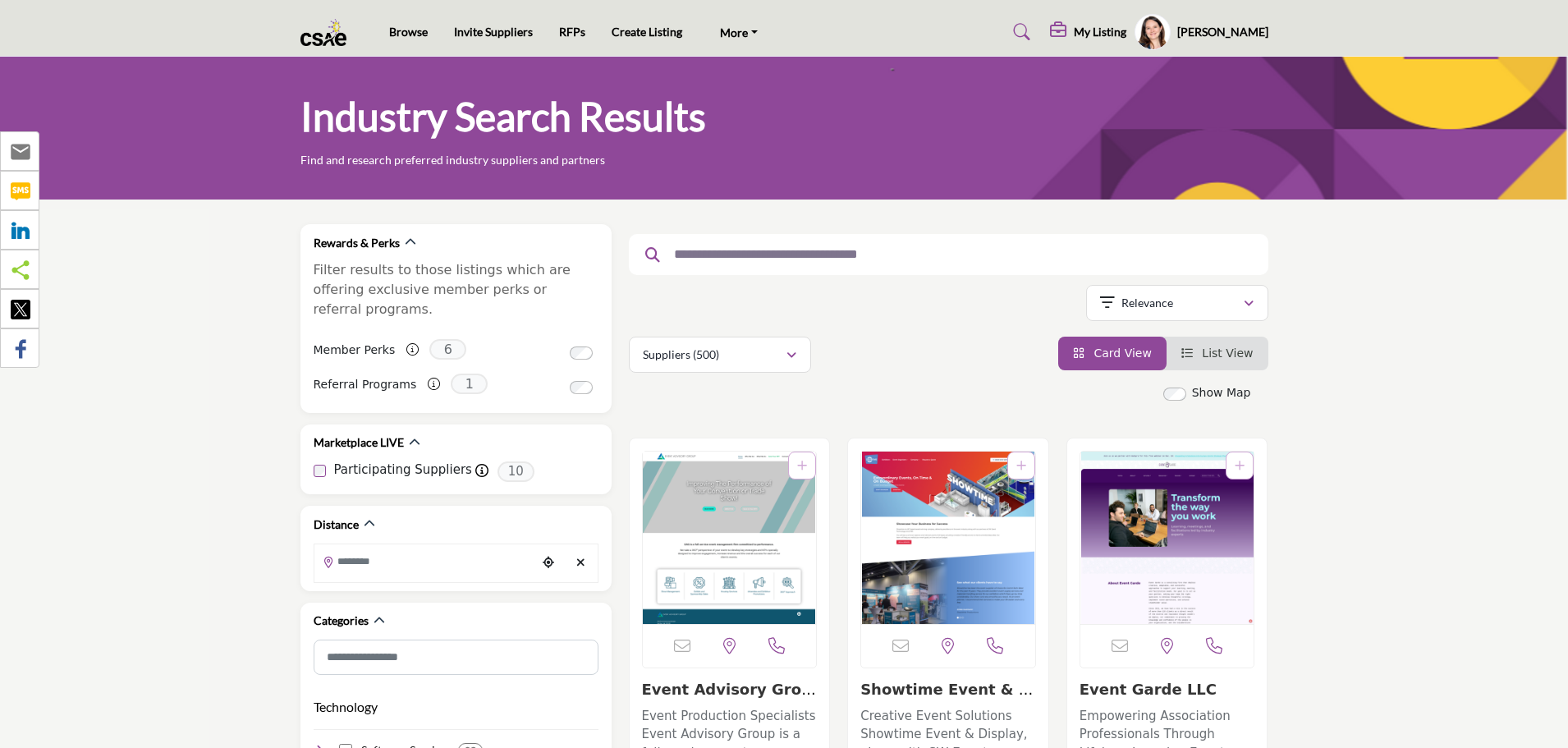
click at [734, 260] on input "text" at bounding box center [942, 254] width 553 height 21
type input "*********"
click at [965, 374] on button "Apply Categories" at bounding box center [1108, 393] width 287 height 37
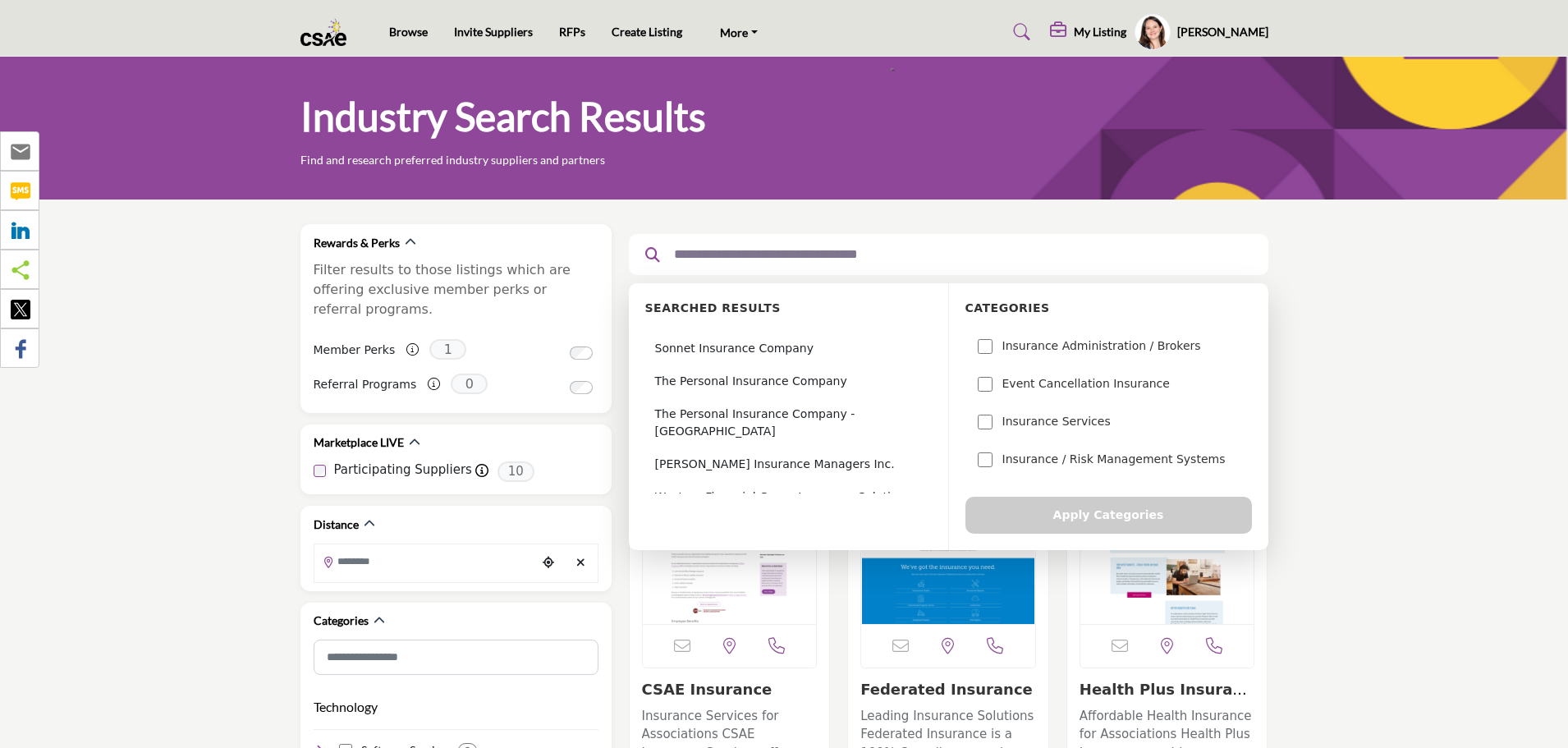
scroll to position [197, 0]
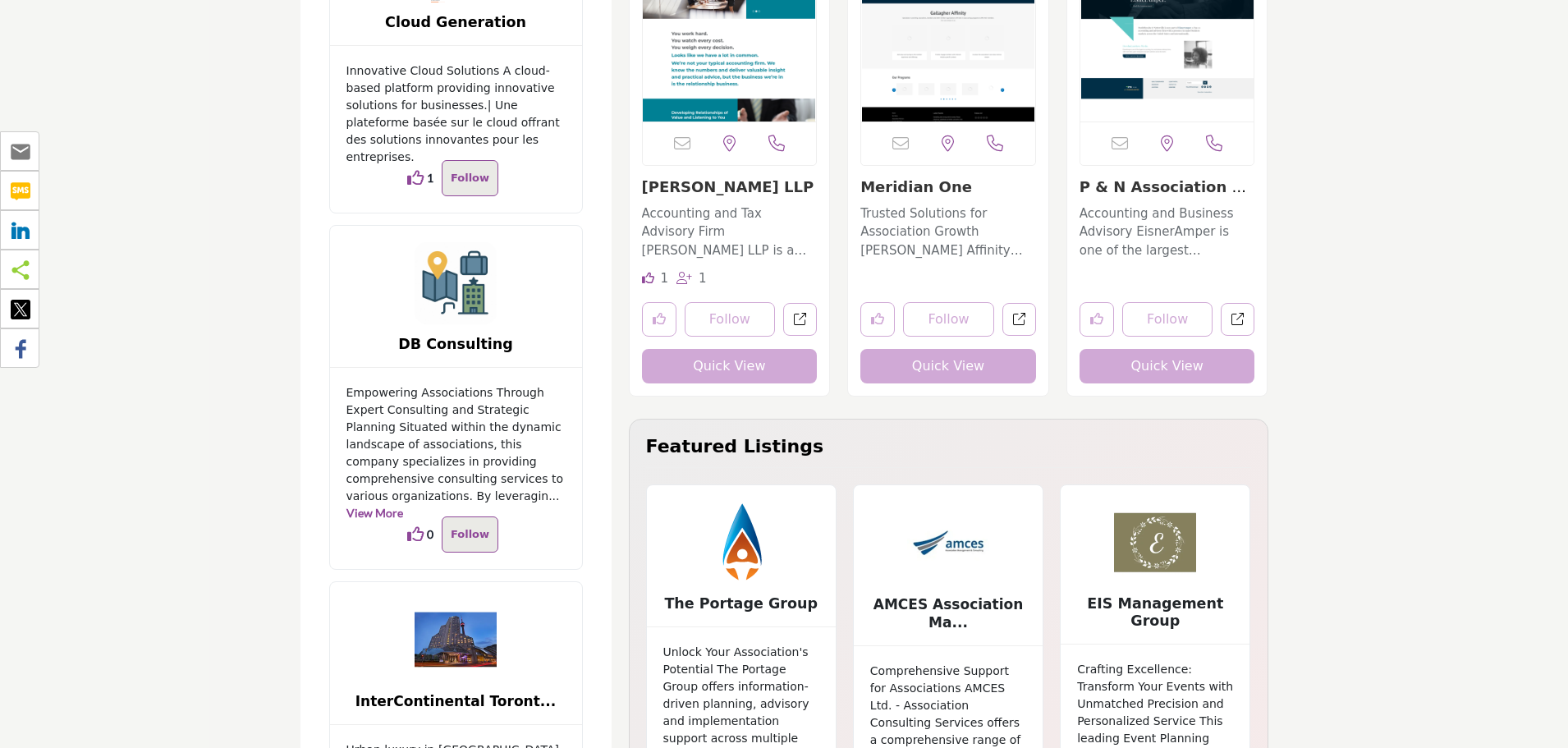
scroll to position [3420, 0]
